Goal: Information Seeking & Learning: Check status

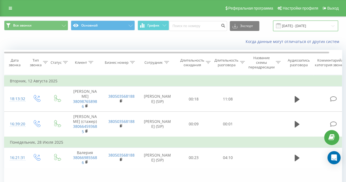
click at [297, 26] on input "[DATE] - [DATE]" at bounding box center [305, 25] width 65 height 11
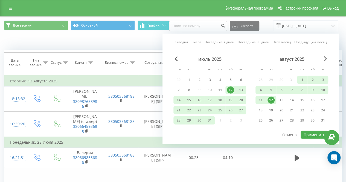
click at [325, 56] on span "Next Month" at bounding box center [324, 58] width 3 height 5
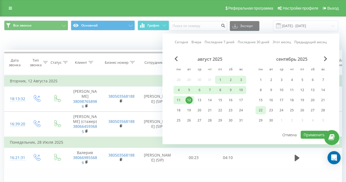
click at [259, 109] on div "22" at bounding box center [260, 110] width 7 height 7
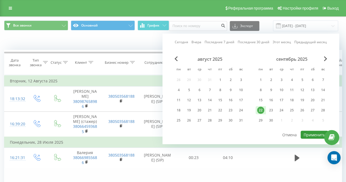
click at [308, 133] on button "Применить" at bounding box center [314, 135] width 28 height 8
type input "[DATE] - [DATE]"
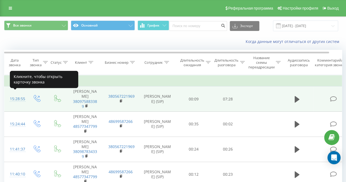
click at [18, 96] on div "15:28:55" at bounding box center [15, 98] width 11 height 11
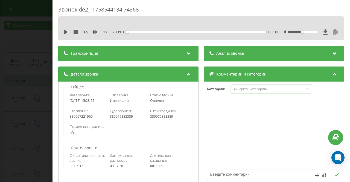
click at [332, 32] on icon at bounding box center [335, 31] width 7 height 5
